Goal: Find specific page/section

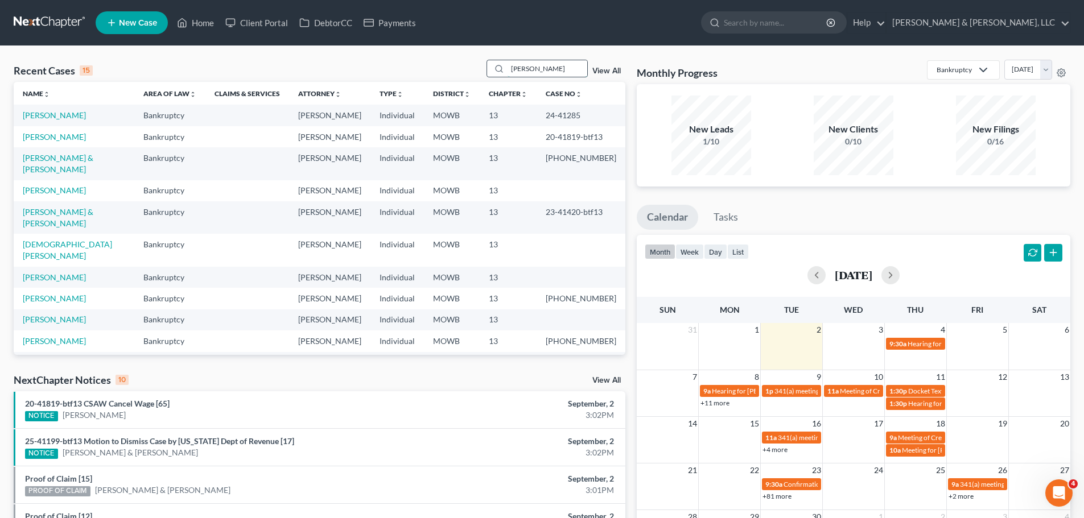
drag, startPoint x: 544, startPoint y: 64, endPoint x: 489, endPoint y: 72, distance: 55.7
click at [489, 72] on div "[PERSON_NAME]" at bounding box center [536, 69] width 101 height 18
type input "jardin"
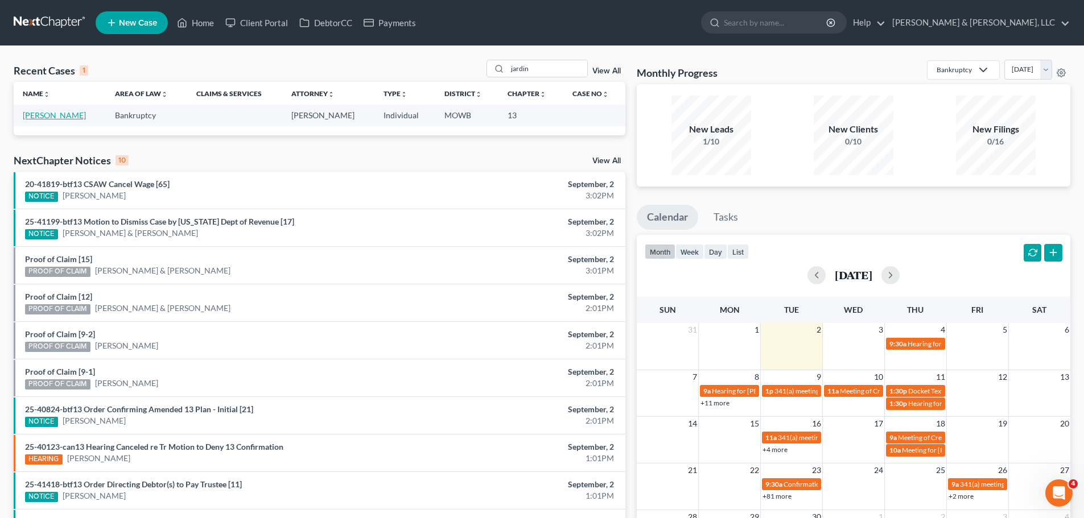
click at [62, 119] on link "[PERSON_NAME]" at bounding box center [54, 115] width 63 height 10
select select "6"
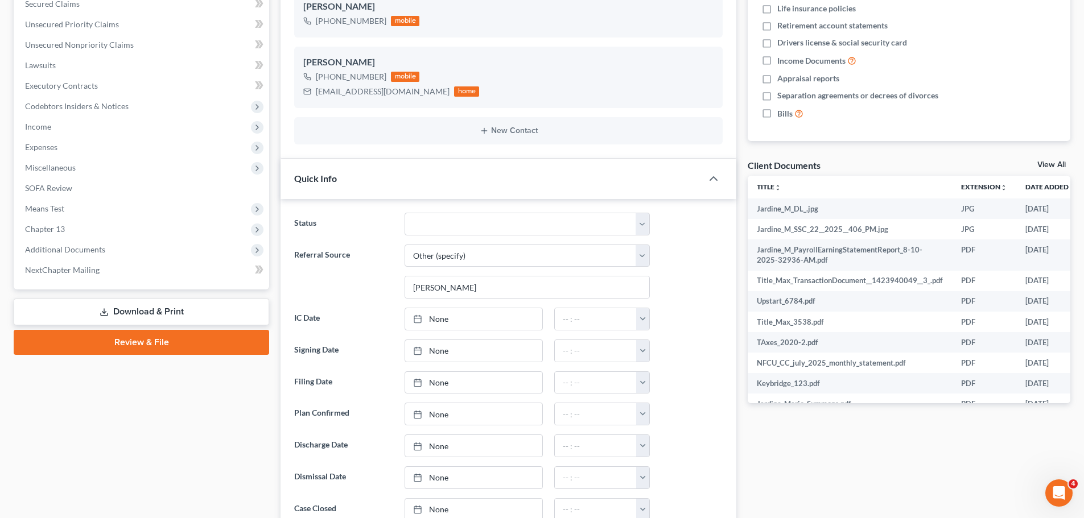
scroll to position [284, 0]
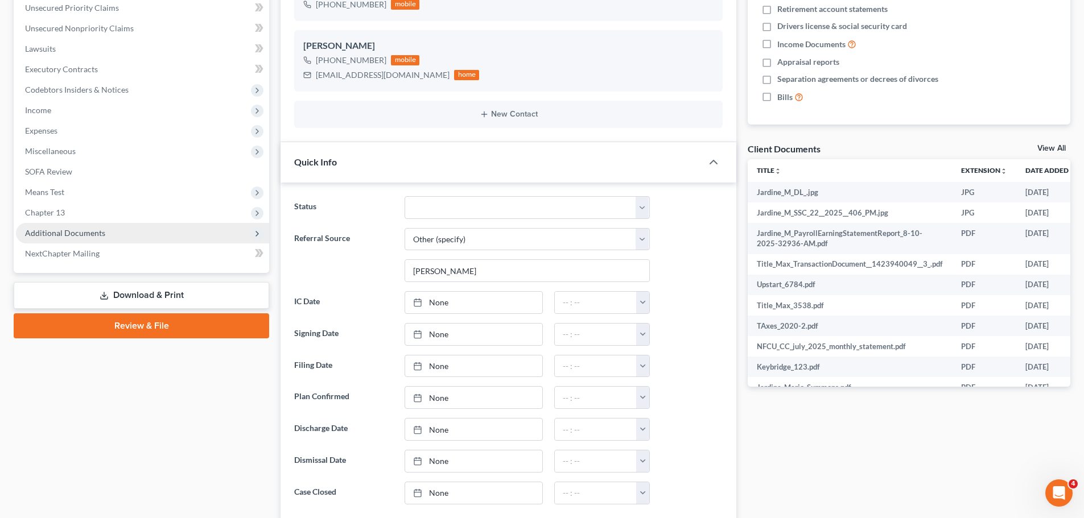
click at [102, 240] on span "Additional Documents" at bounding box center [142, 233] width 253 height 20
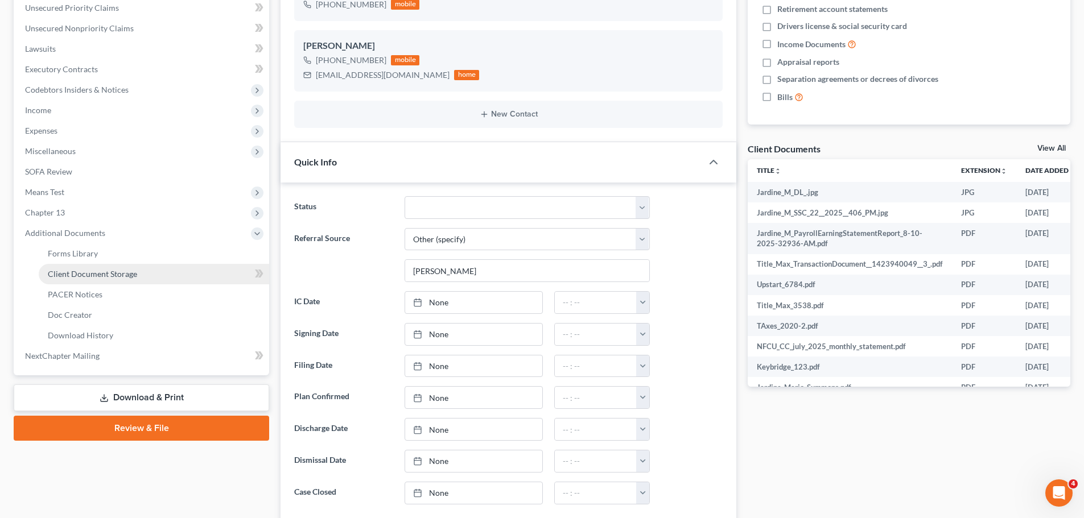
click at [108, 270] on span "Client Document Storage" at bounding box center [92, 274] width 89 height 10
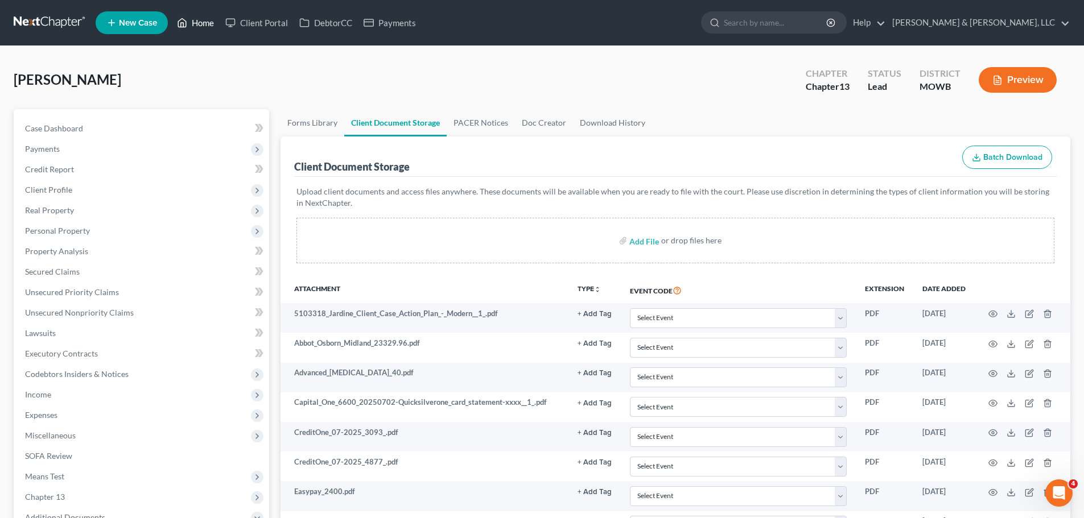
click at [192, 24] on link "Home" at bounding box center [195, 23] width 48 height 20
